Goal: Information Seeking & Learning: Learn about a topic

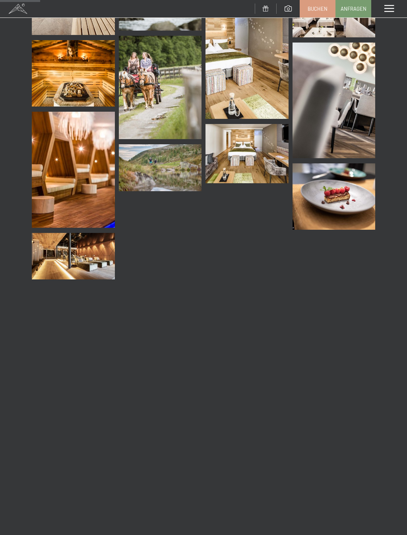
scroll to position [800, 0]
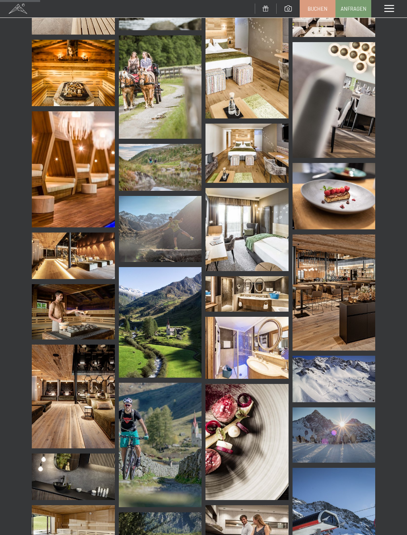
click at [86, 169] on img at bounding box center [73, 169] width 83 height 116
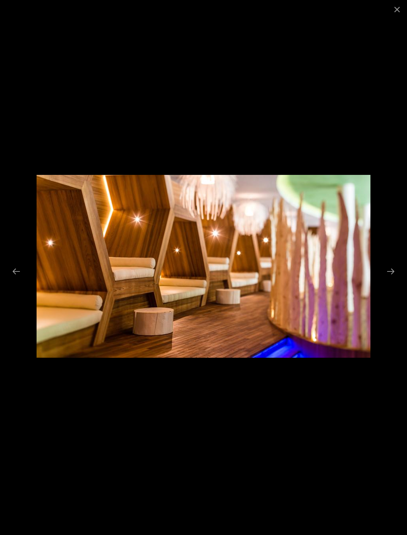
click at [402, 13] on button "Close gallery" at bounding box center [397, 9] width 20 height 19
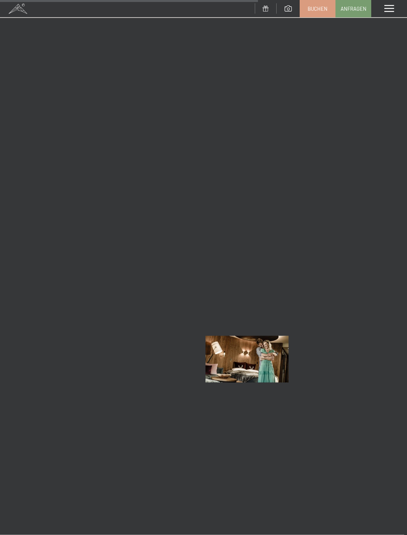
scroll to position [5117, 0]
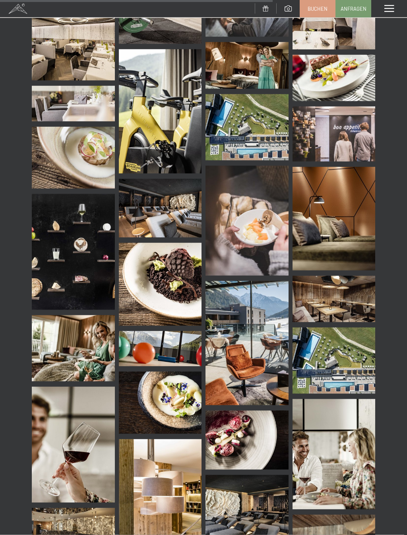
click at [347, 358] on img at bounding box center [334, 361] width 83 height 66
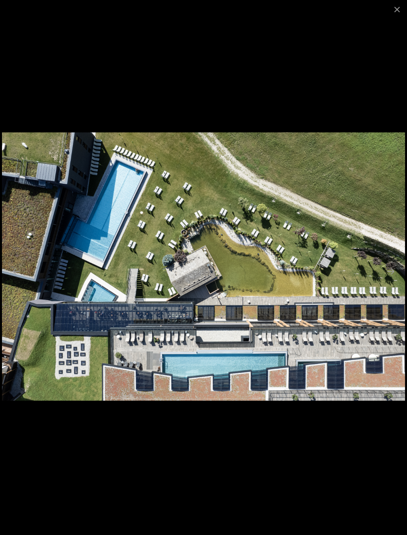
click at [402, 10] on button "Close gallery" at bounding box center [397, 9] width 20 height 19
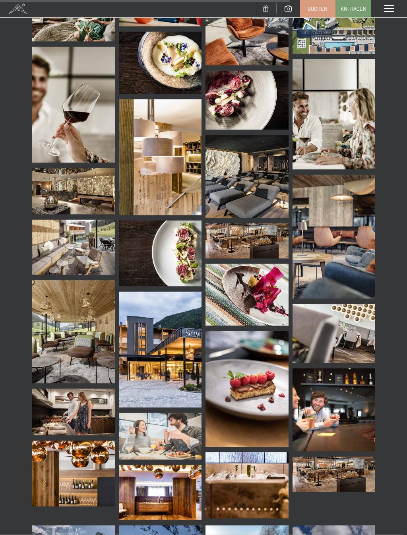
scroll to position [5751, 0]
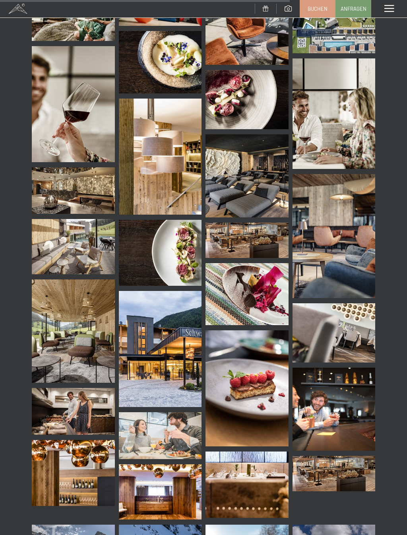
click at [170, 375] on img at bounding box center [160, 349] width 83 height 116
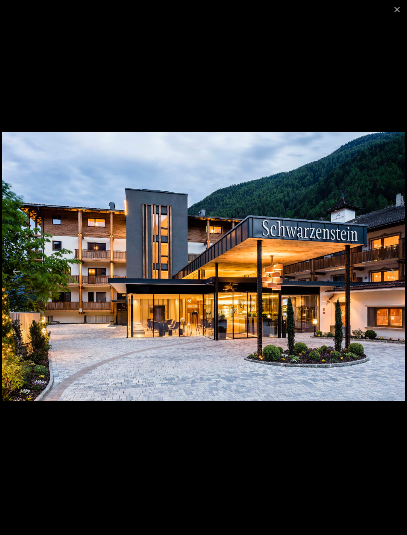
click at [404, 5] on button "Close gallery" at bounding box center [397, 9] width 20 height 19
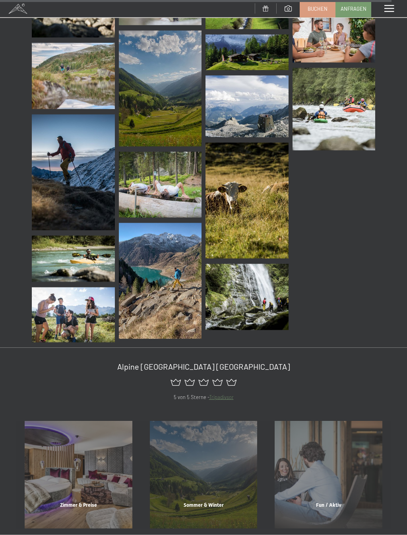
scroll to position [7768, 0]
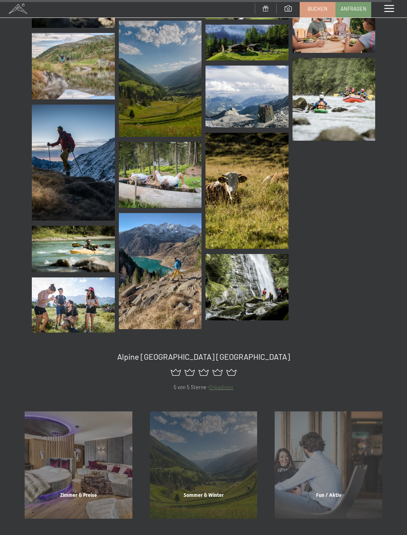
click at [205, 493] on div "Sommer & Winter" at bounding box center [203, 505] width 125 height 27
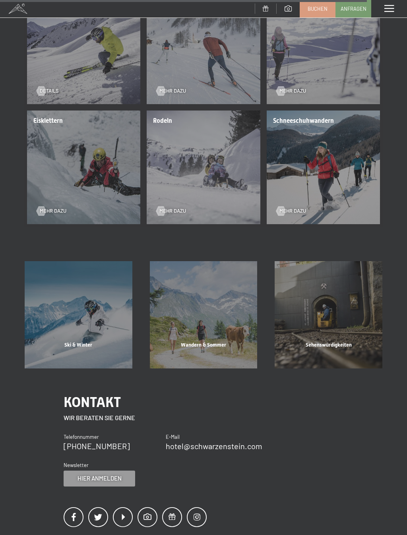
scroll to position [1668, 0]
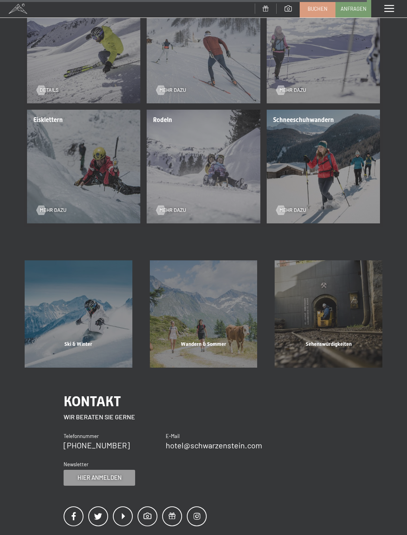
click at [356, 297] on div "Sehenswürdigkeiten Mehr erfahren" at bounding box center [328, 314] width 125 height 108
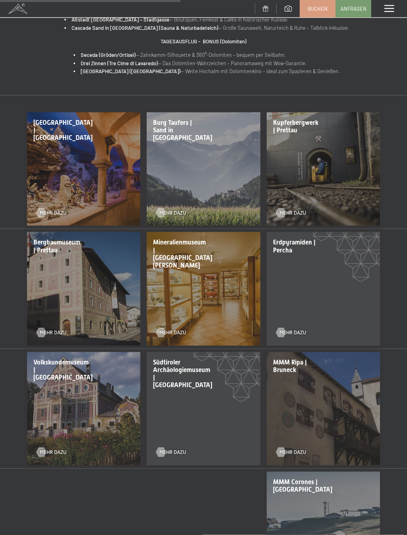
scroll to position [601, 0]
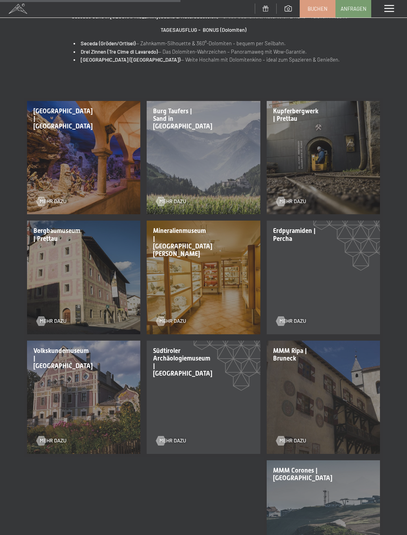
click at [365, 243] on div "Erdpyramiden | Percha Mehr dazu" at bounding box center [324, 277] width 120 height 120
click at [297, 318] on span "Mehr dazu" at bounding box center [293, 321] width 27 height 7
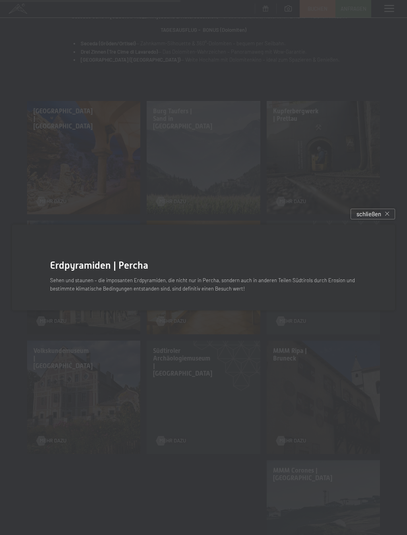
click at [340, 285] on p "Sehen und staunen – die imposanten Erdpyramiden, die nicht nur in Percha, sonde…" at bounding box center [203, 284] width 307 height 17
click at [391, 217] on div "schließen" at bounding box center [373, 214] width 45 height 11
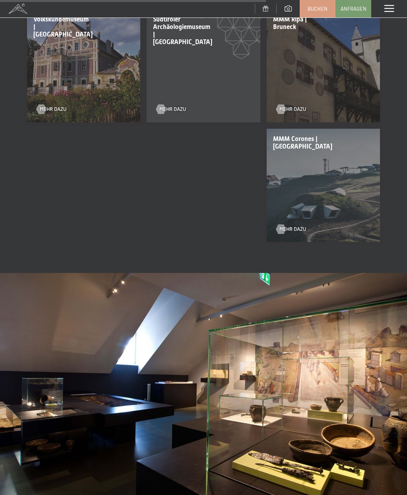
scroll to position [940, 0]
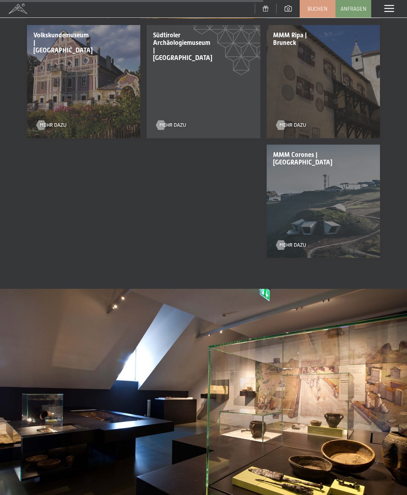
click at [302, 242] on span "Mehr dazu" at bounding box center [293, 245] width 27 height 7
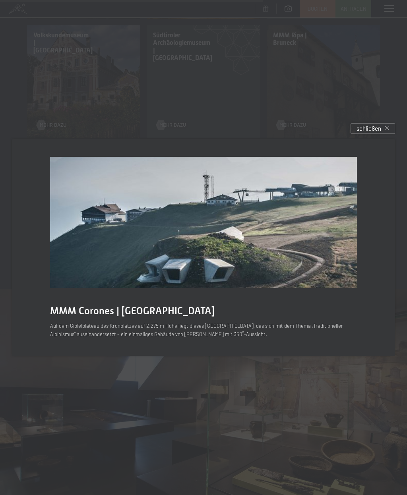
click at [270, 253] on img at bounding box center [203, 222] width 307 height 131
click at [391, 128] on div "schließen" at bounding box center [373, 128] width 45 height 11
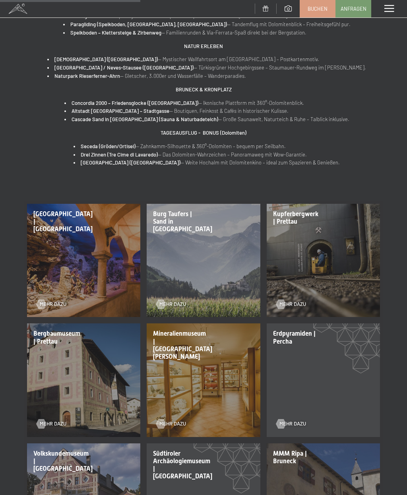
scroll to position [501, 0]
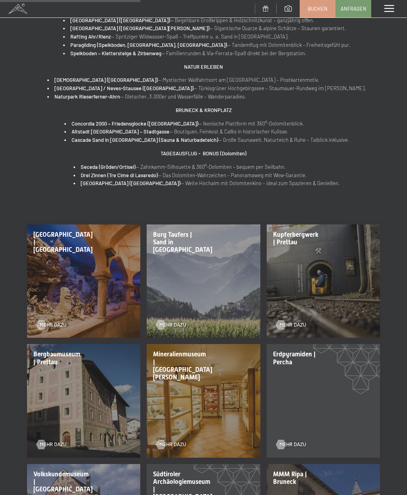
click at [54, 322] on span "Mehr dazu" at bounding box center [53, 325] width 27 height 7
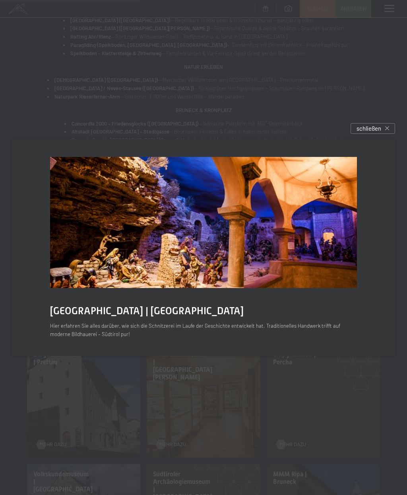
click at [390, 133] on div "schließen" at bounding box center [373, 128] width 45 height 11
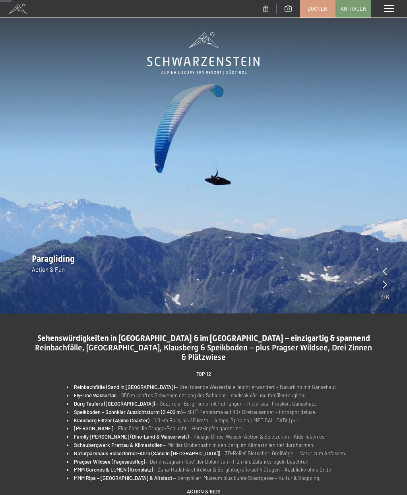
scroll to position [0, 0]
